Goal: Task Accomplishment & Management: Manage account settings

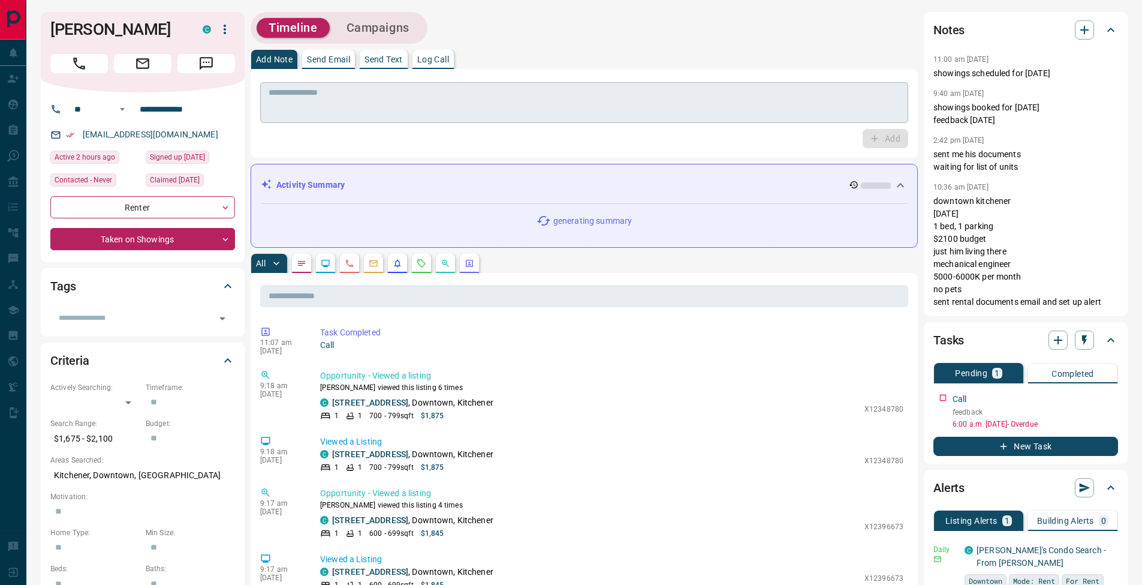
click at [376, 98] on textarea at bounding box center [584, 103] width 631 height 31
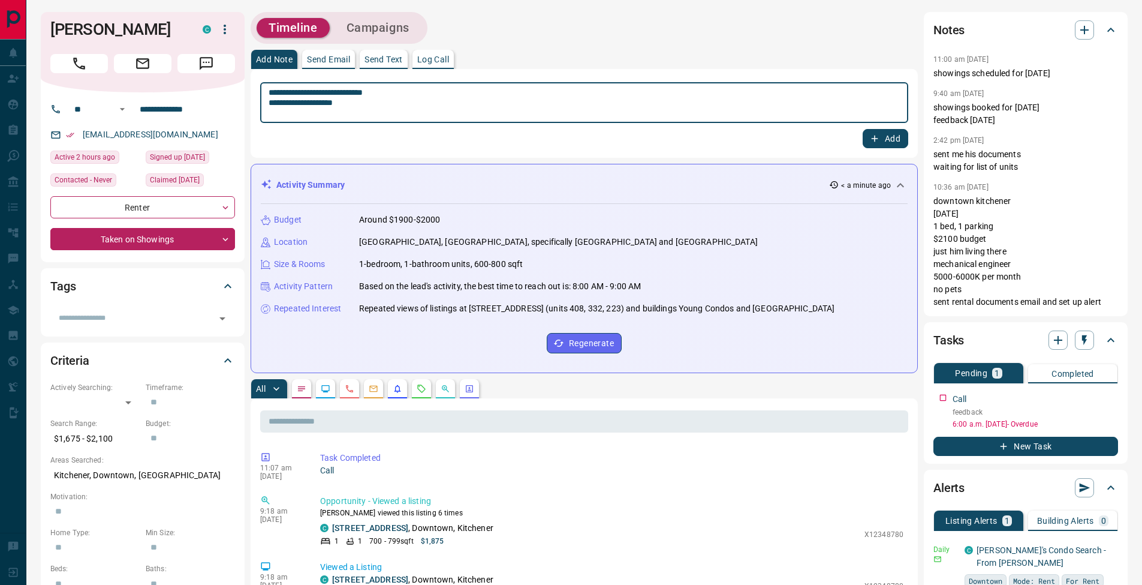
type textarea "**********"
click at [894, 137] on button "Add" at bounding box center [886, 138] width 46 height 19
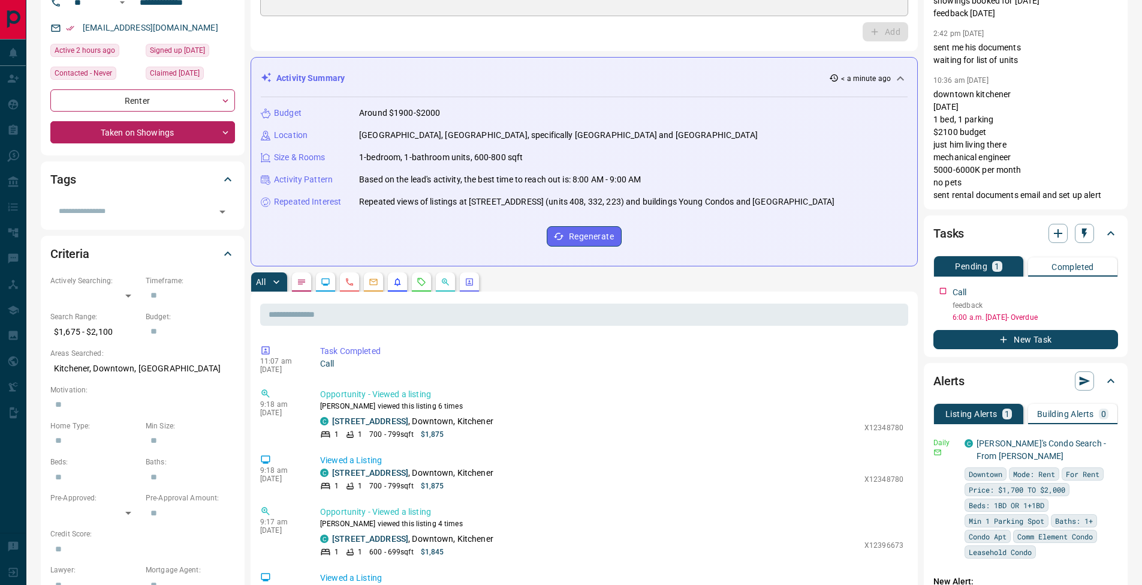
scroll to position [213, 0]
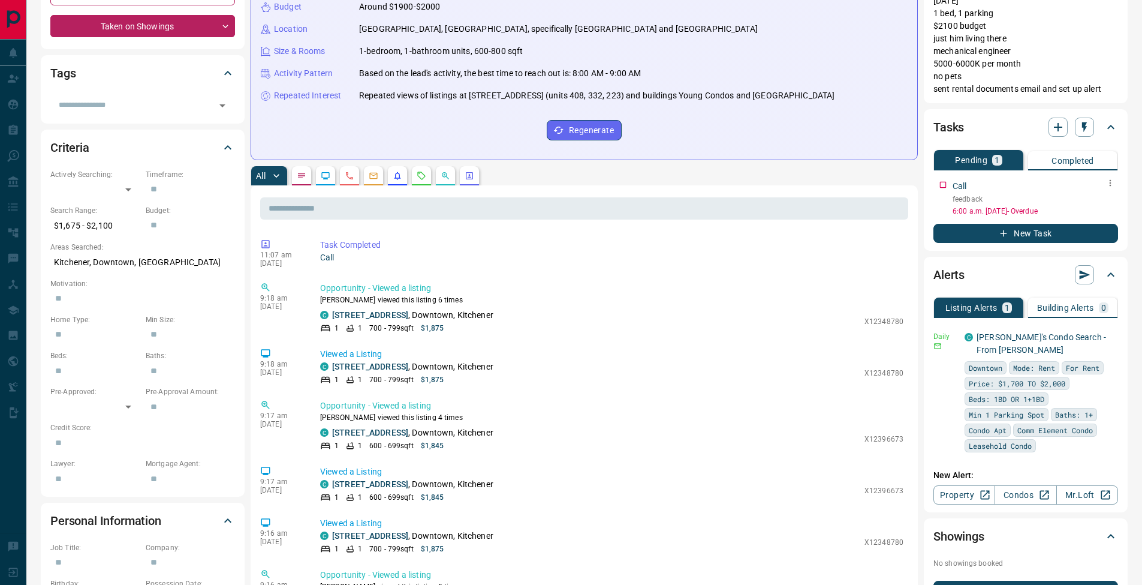
click at [1110, 186] on icon "button" at bounding box center [1111, 183] width 10 height 10
click at [1103, 200] on li "Edit" at bounding box center [1091, 206] width 53 height 18
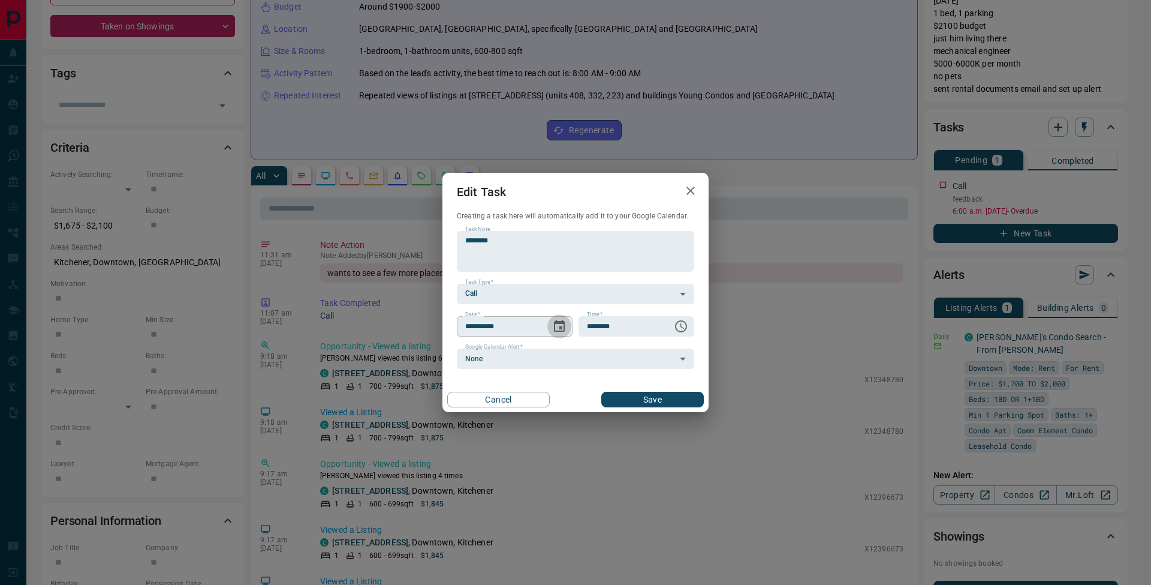
click at [562, 330] on icon "Choose date, selected date is Sep 16, 2025" at bounding box center [559, 326] width 14 height 14
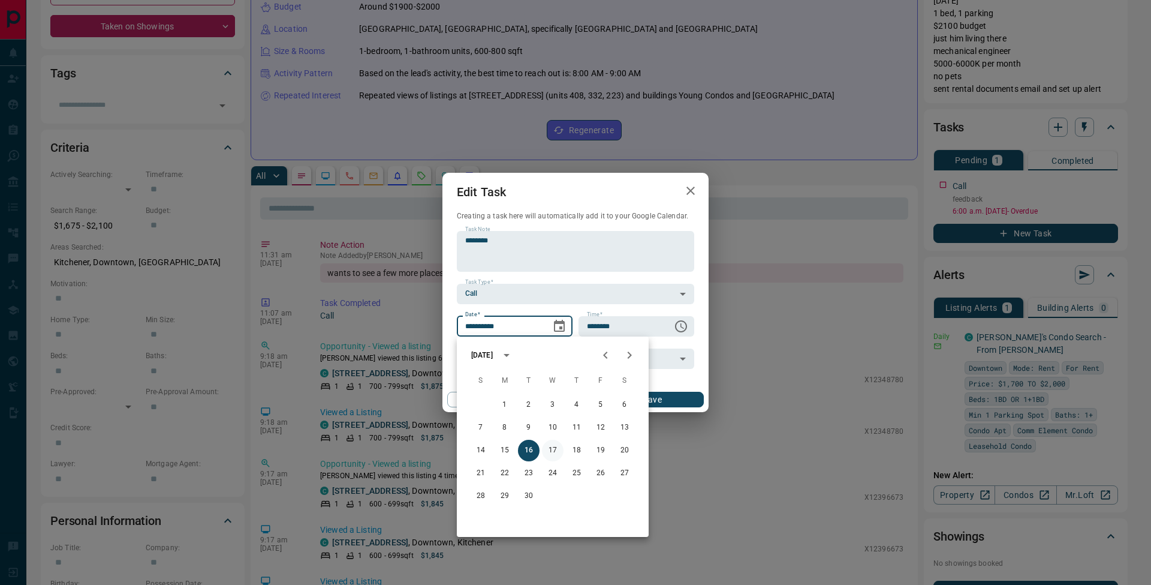
click at [554, 448] on button "17" at bounding box center [553, 450] width 22 height 22
type input "**********"
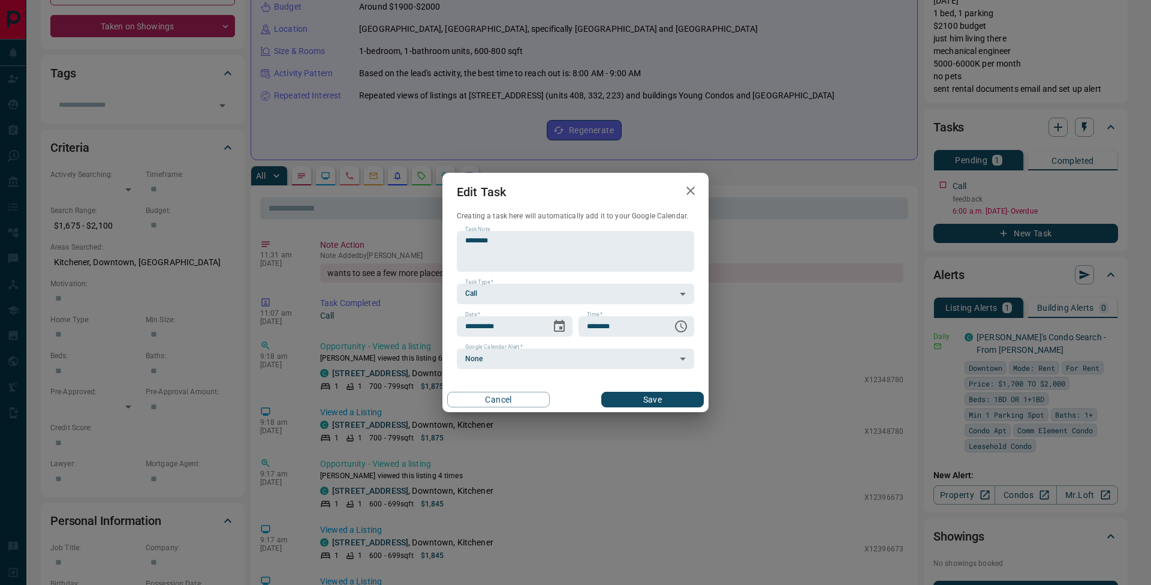
click at [677, 398] on button "Save" at bounding box center [652, 400] width 103 height 16
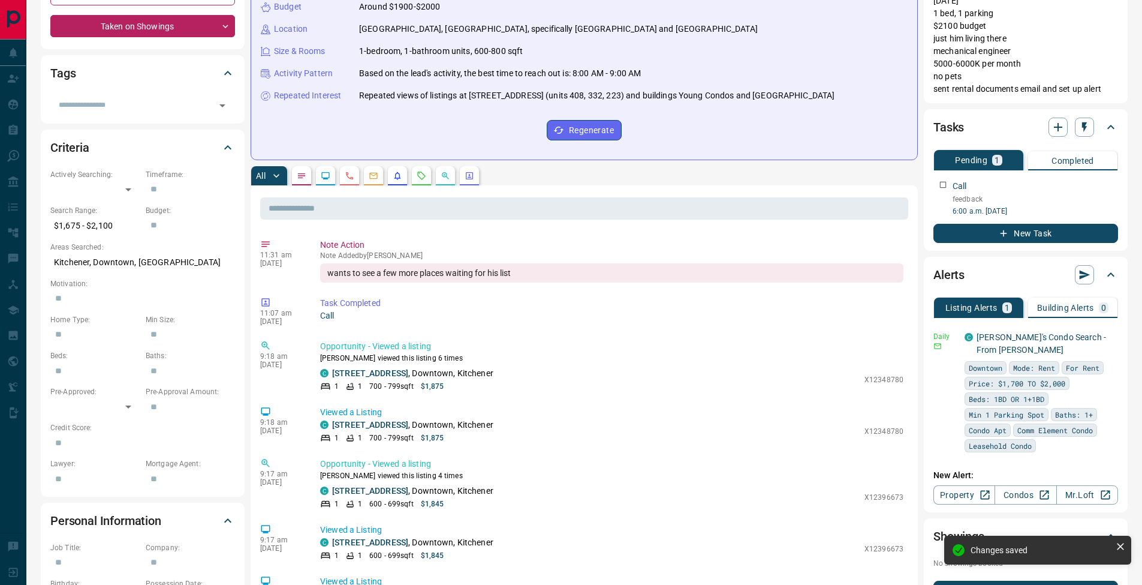
scroll to position [0, 0]
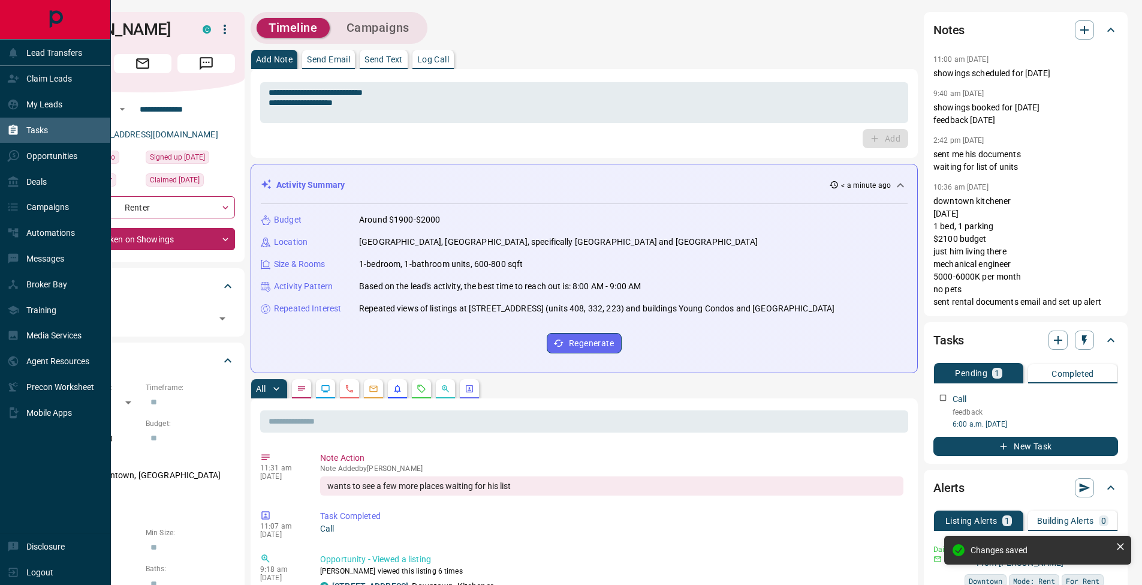
click at [11, 136] on icon at bounding box center [13, 130] width 12 height 12
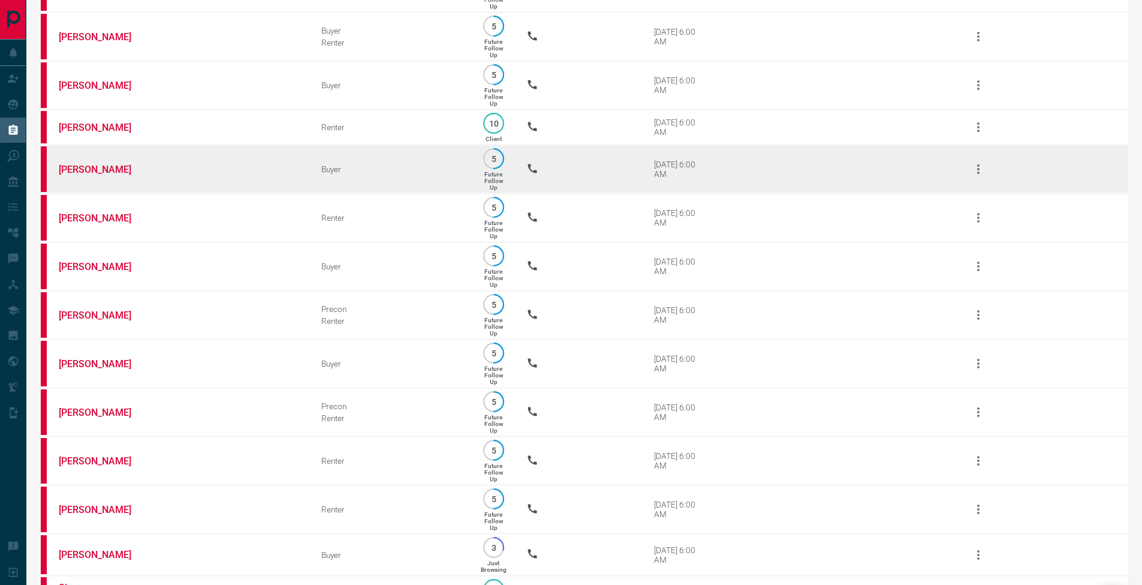
scroll to position [619, 0]
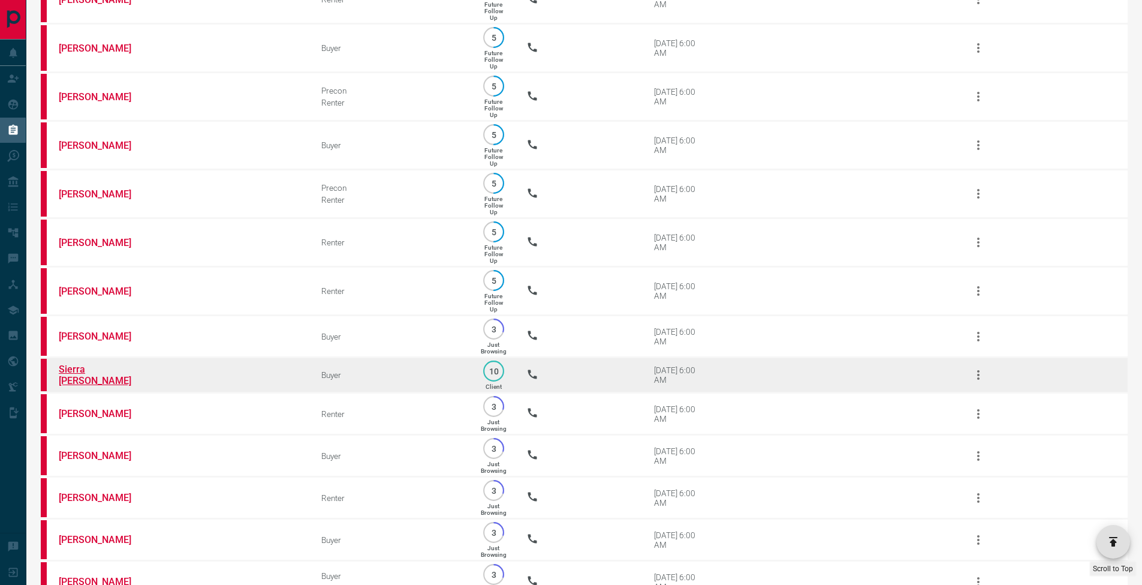
click at [102, 386] on link "Sierra [PERSON_NAME]" at bounding box center [104, 374] width 90 height 23
